Goal: Find contact information: Find contact information

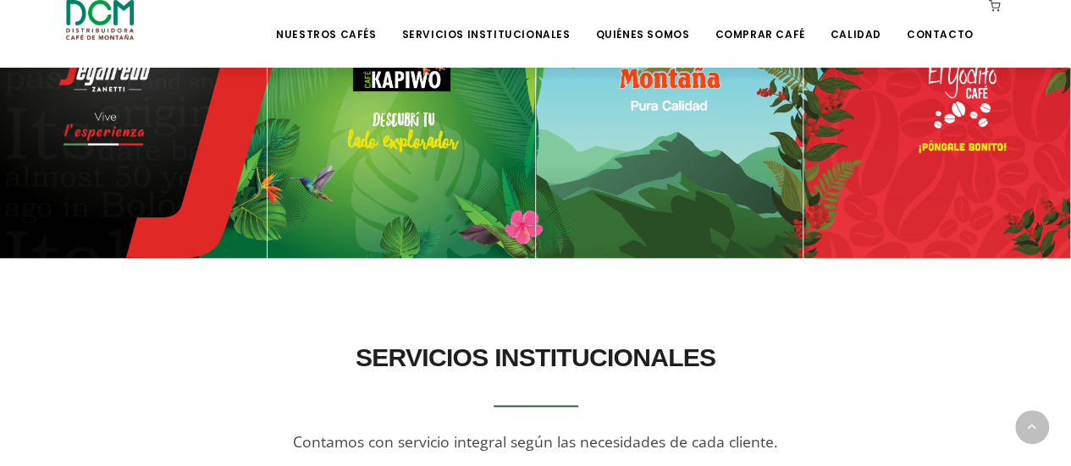
scroll to position [784, 0]
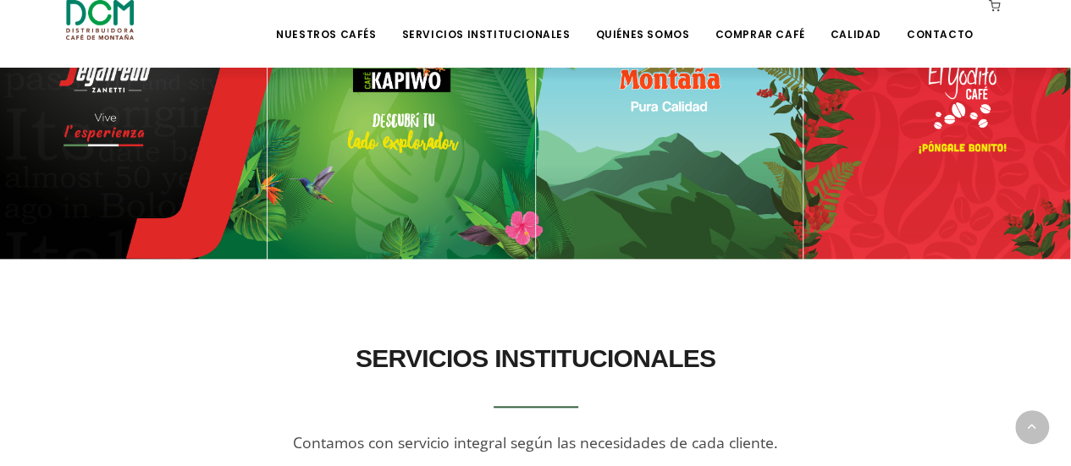
click at [124, 96] on img at bounding box center [133, 125] width 267 height 267
click at [183, 158] on img at bounding box center [133, 125] width 267 height 267
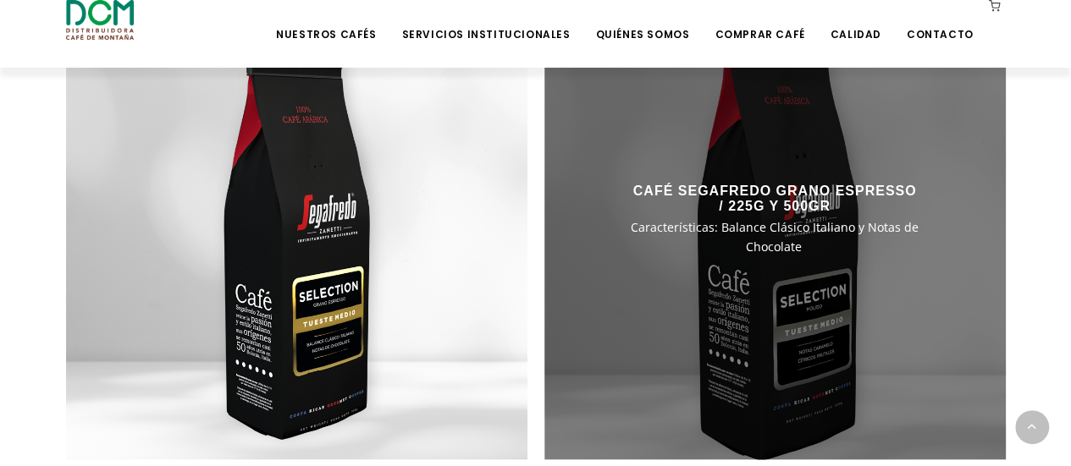
scroll to position [1518, 0]
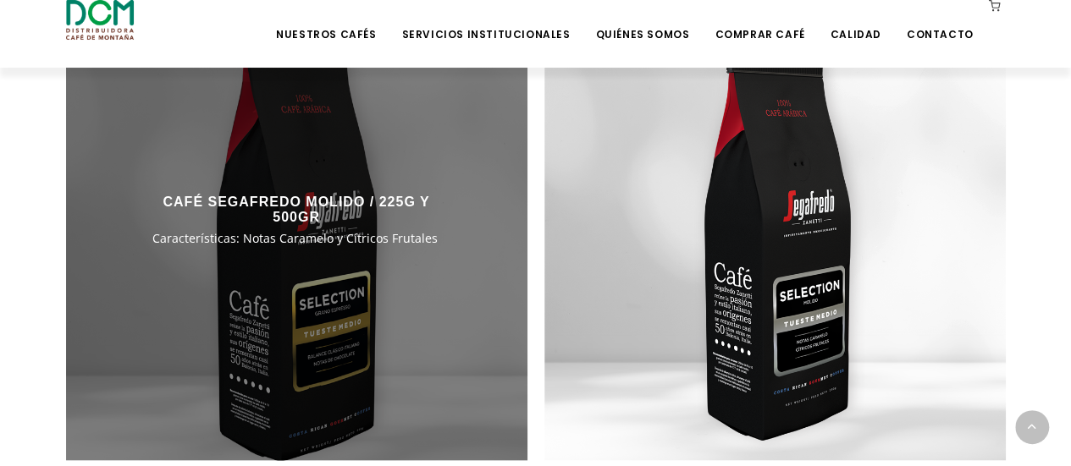
click at [317, 256] on div at bounding box center [296, 229] width 461 height 461
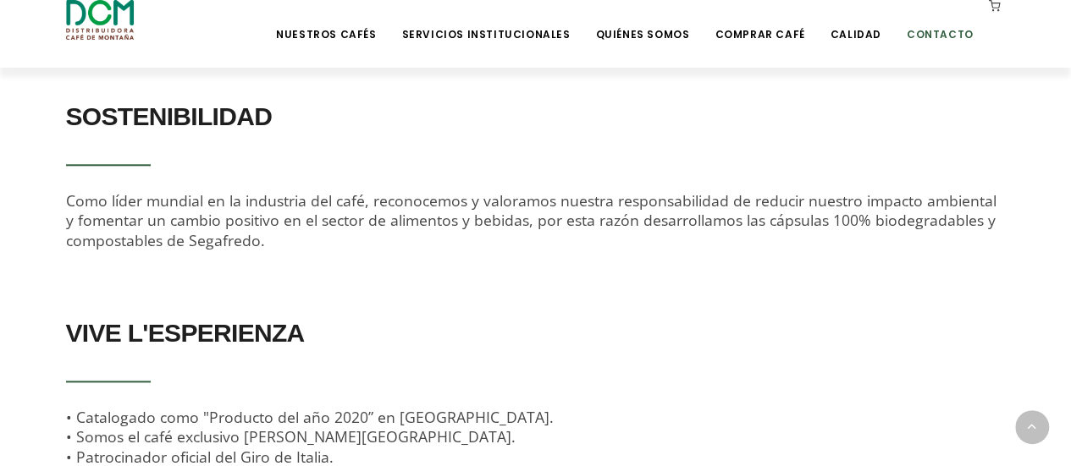
scroll to position [853, 0]
click at [869, 33] on link "Calidad" at bounding box center [854, 22] width 71 height 40
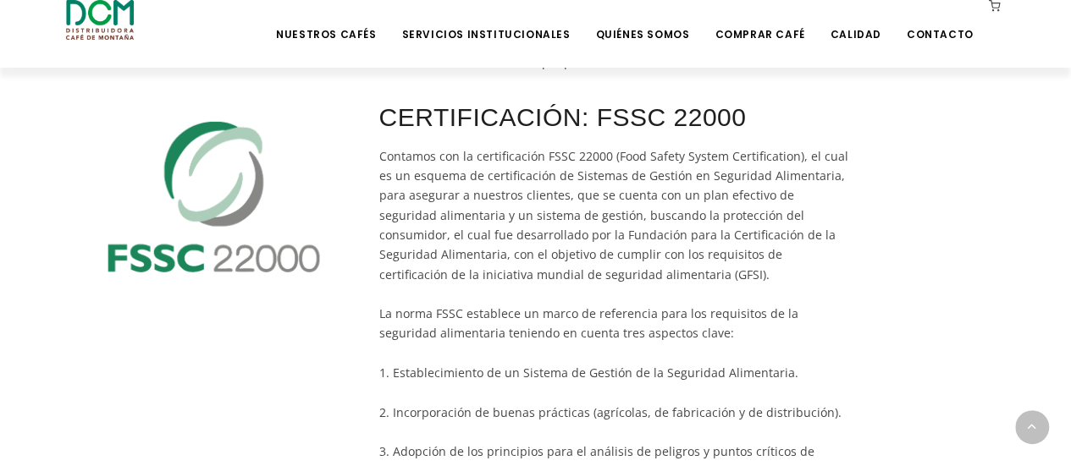
scroll to position [785, 0]
click at [697, 223] on lead "Contamos con la certificación FSSC 22000 (Food Safety System Certification), el…" at bounding box center [613, 313] width 469 height 332
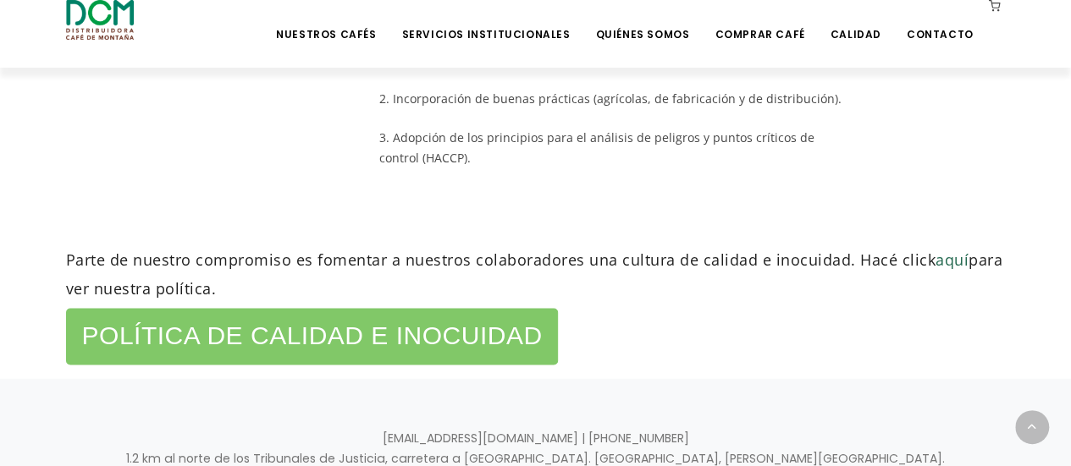
scroll to position [1124, 0]
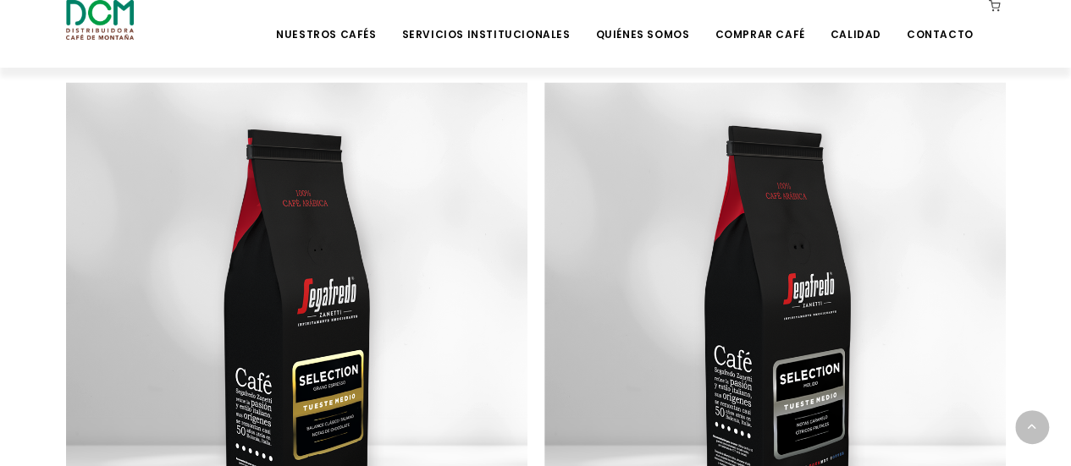
scroll to position [1436, 0]
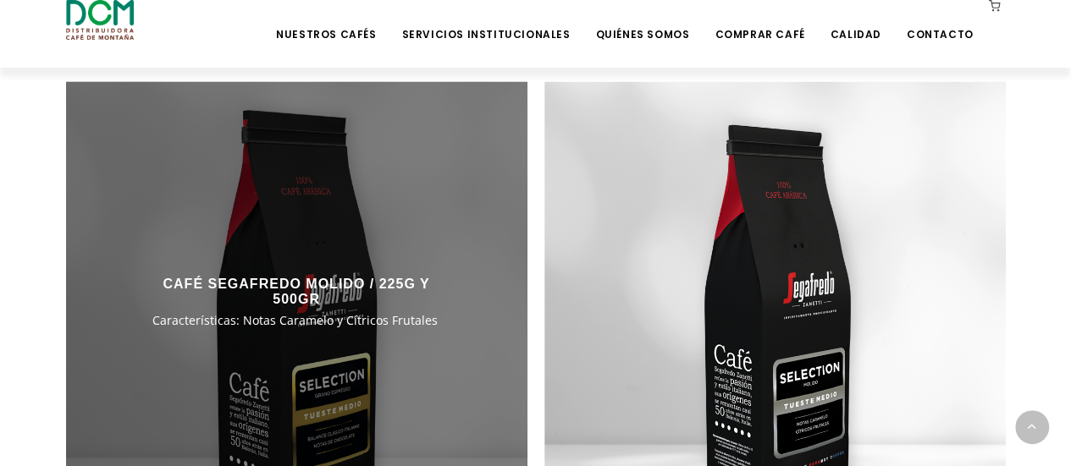
drag, startPoint x: 365, startPoint y: 350, endPoint x: 288, endPoint y: 320, distance: 82.5
drag, startPoint x: 288, startPoint y: 320, endPoint x: 190, endPoint y: 213, distance: 145.0
click at [190, 213] on div at bounding box center [296, 311] width 461 height 461
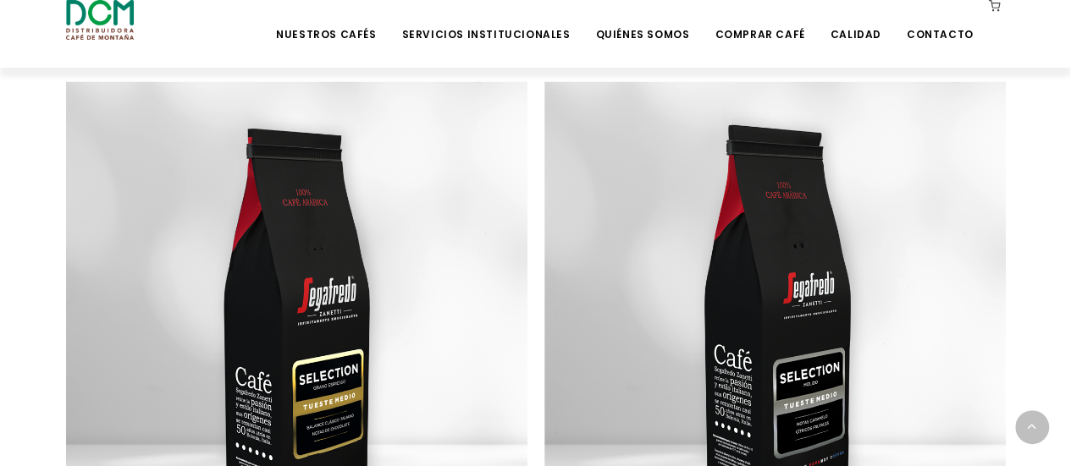
drag, startPoint x: 129, startPoint y: 145, endPoint x: -689, endPoint y: 313, distance: 834.8
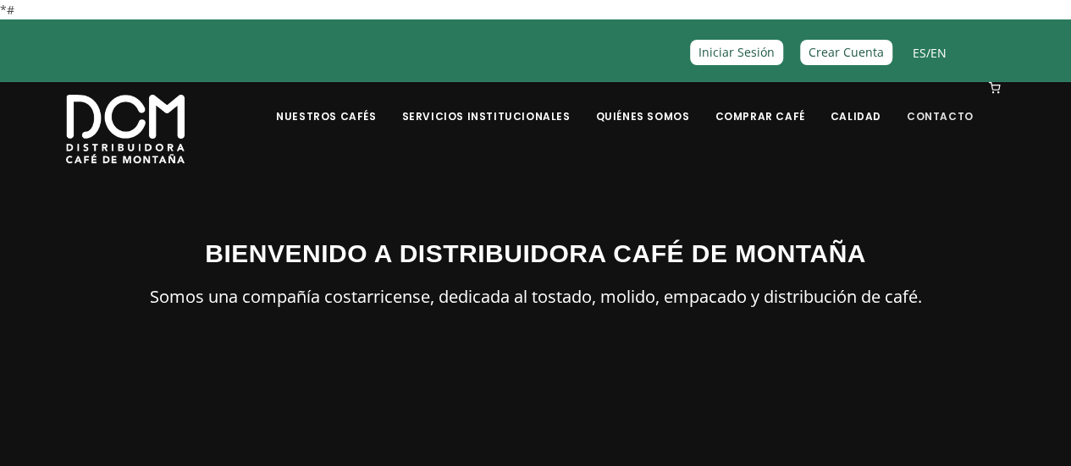
click at [945, 116] on link "Contacto" at bounding box center [939, 104] width 87 height 40
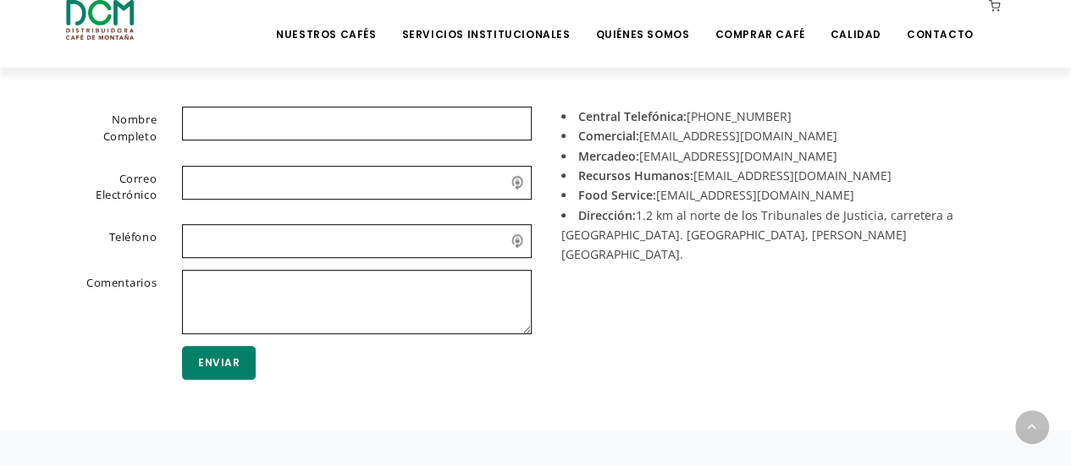
scroll to position [469, 0]
drag, startPoint x: 749, startPoint y: 136, endPoint x: 643, endPoint y: 139, distance: 105.8
click at [643, 139] on li "Comercial: acomercial@dcm.cr" at bounding box center [777, 134] width 432 height 19
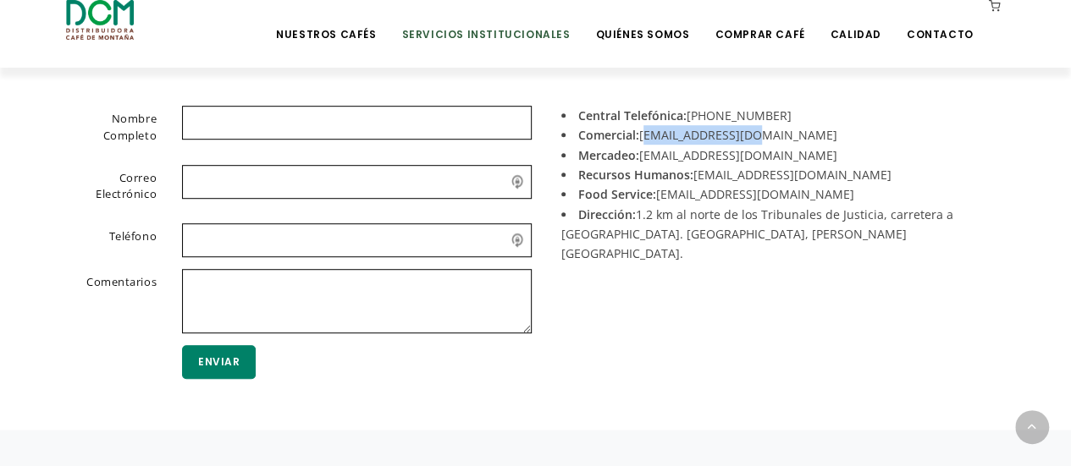
click at [496, 31] on link "Servicios Institucionales" at bounding box center [485, 22] width 189 height 40
